Goal: Task Accomplishment & Management: Manage account settings

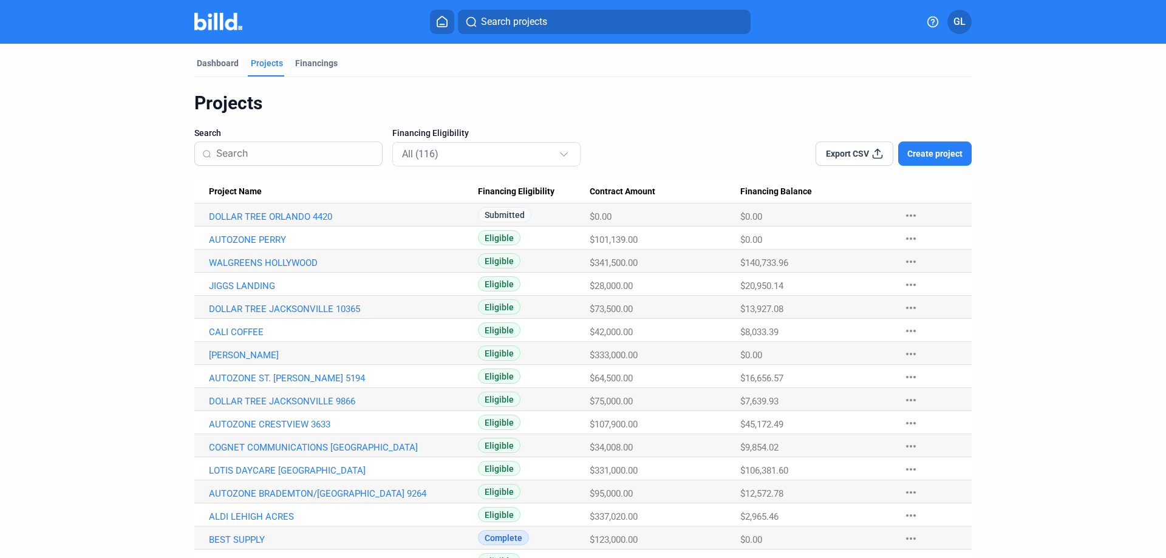
click at [257, 155] on input at bounding box center [295, 153] width 158 height 25
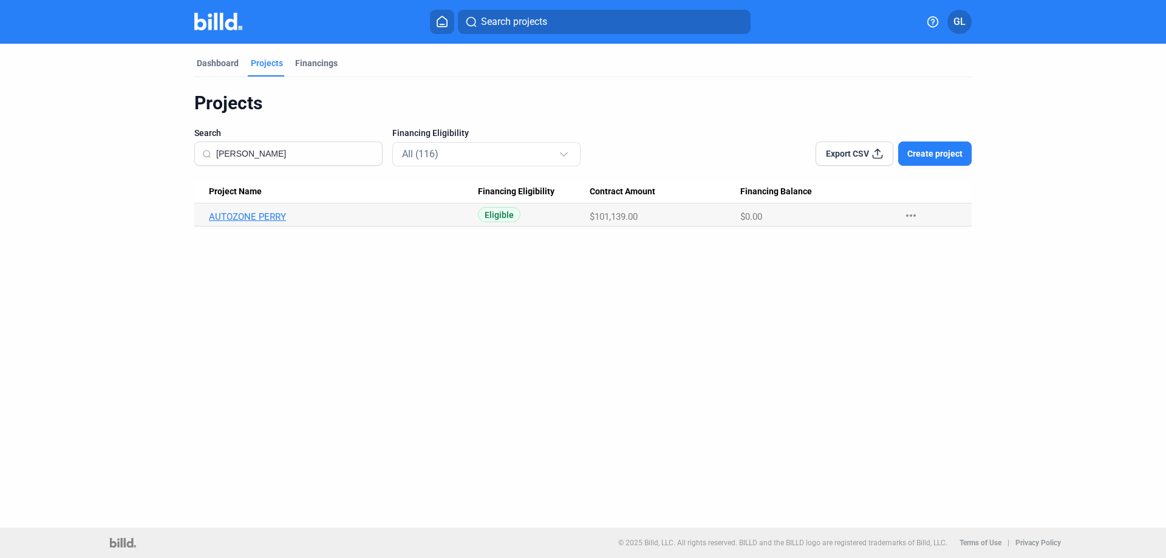
type input "[PERSON_NAME]"
click at [267, 215] on link "AUTOZONE PERRY" at bounding box center [343, 216] width 269 height 11
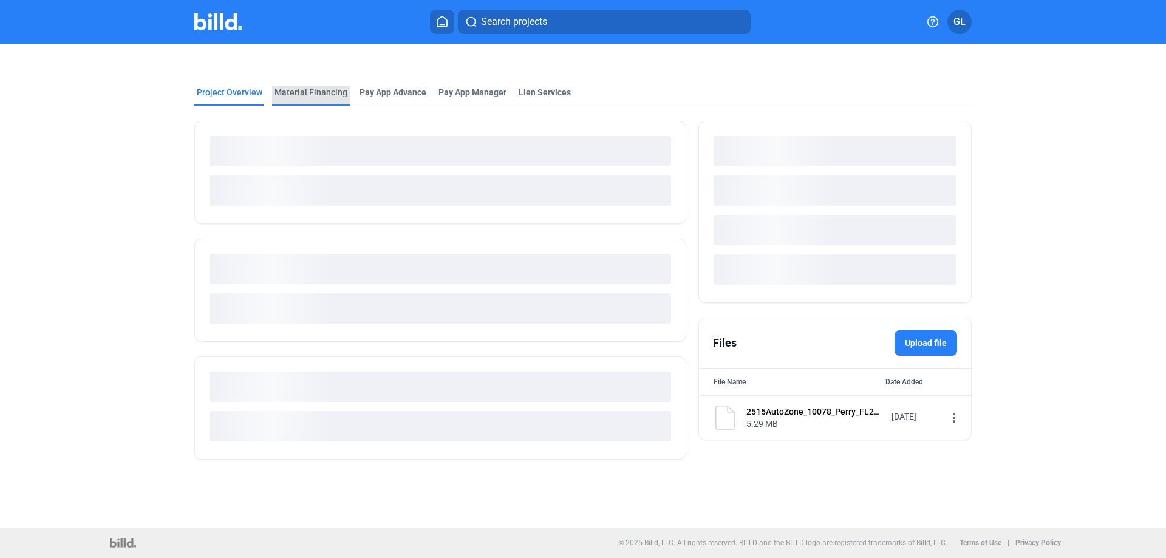
click at [310, 92] on div "Material Financing" at bounding box center [310, 92] width 73 height 12
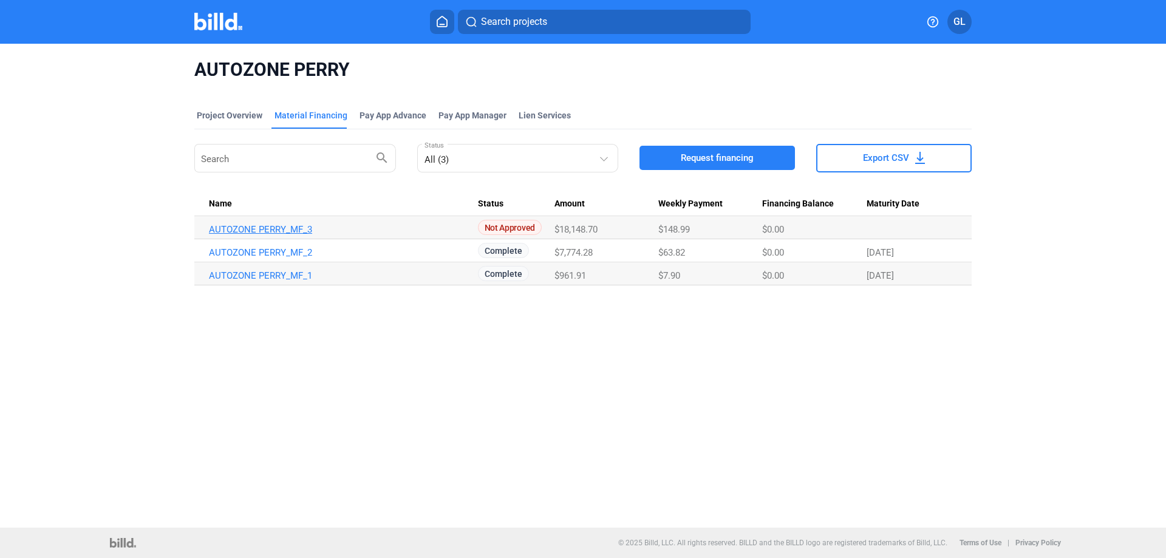
click at [270, 227] on link "AUTOZONE PERRY_MF_3" at bounding box center [343, 229] width 269 height 11
